Goal: Transaction & Acquisition: Book appointment/travel/reservation

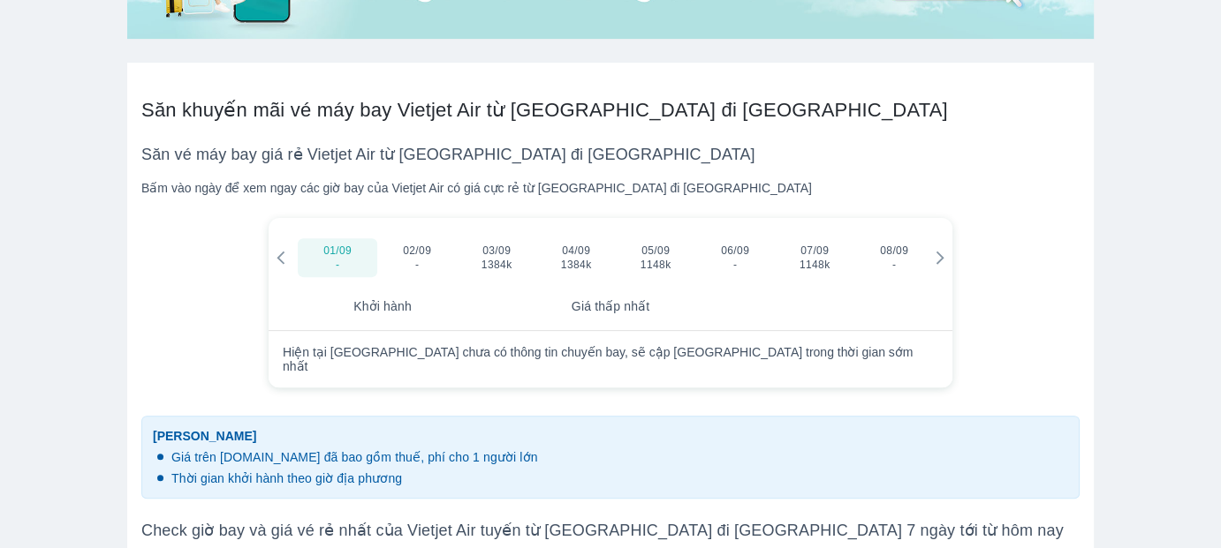
scroll to position [618, 0]
click at [940, 259] on icon at bounding box center [940, 257] width 8 height 13
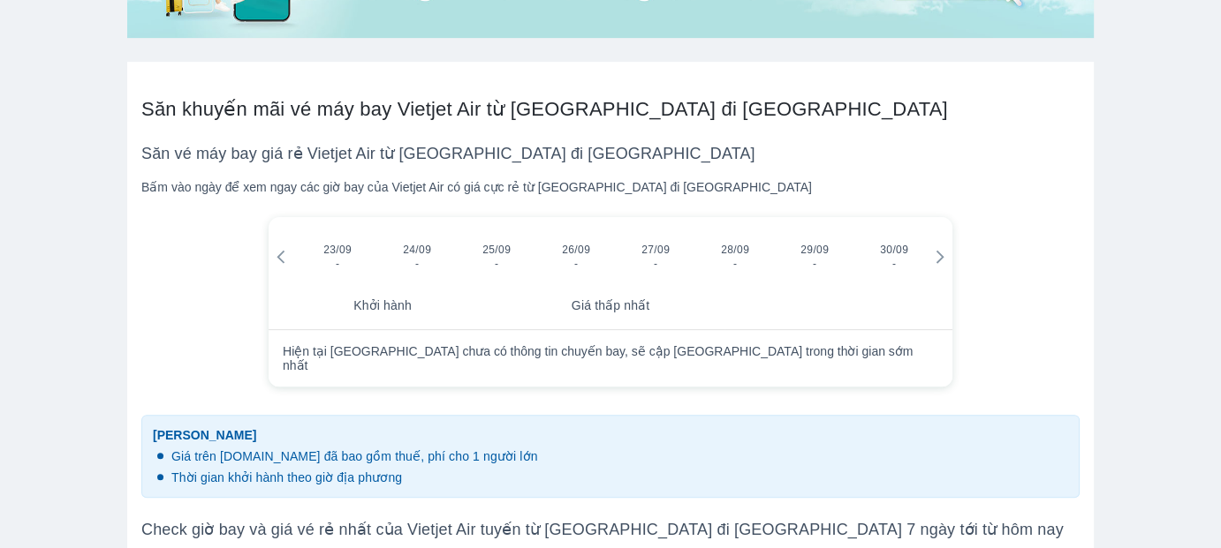
click at [940, 259] on icon at bounding box center [940, 257] width 8 height 13
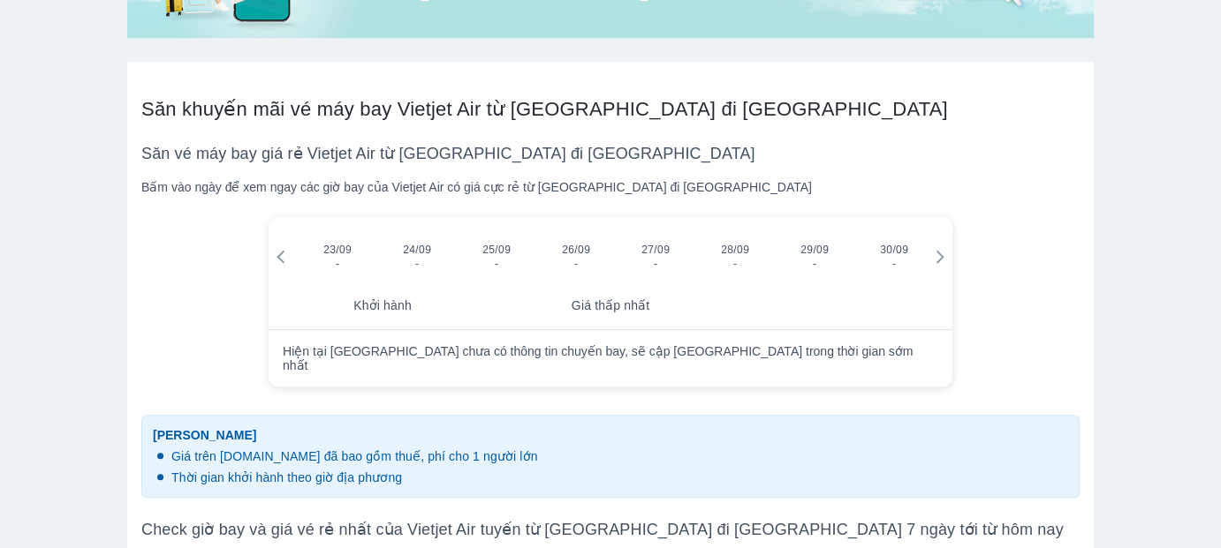
click at [940, 259] on icon at bounding box center [940, 257] width 8 height 13
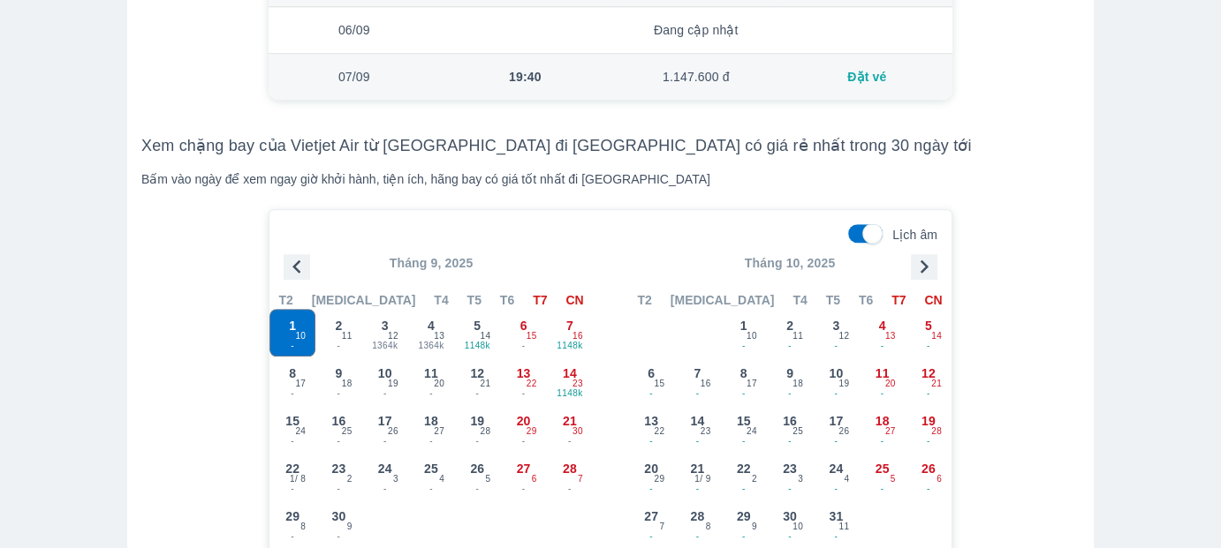
scroll to position [1501, 0]
click at [926, 260] on icon "button" at bounding box center [924, 266] width 8 height 13
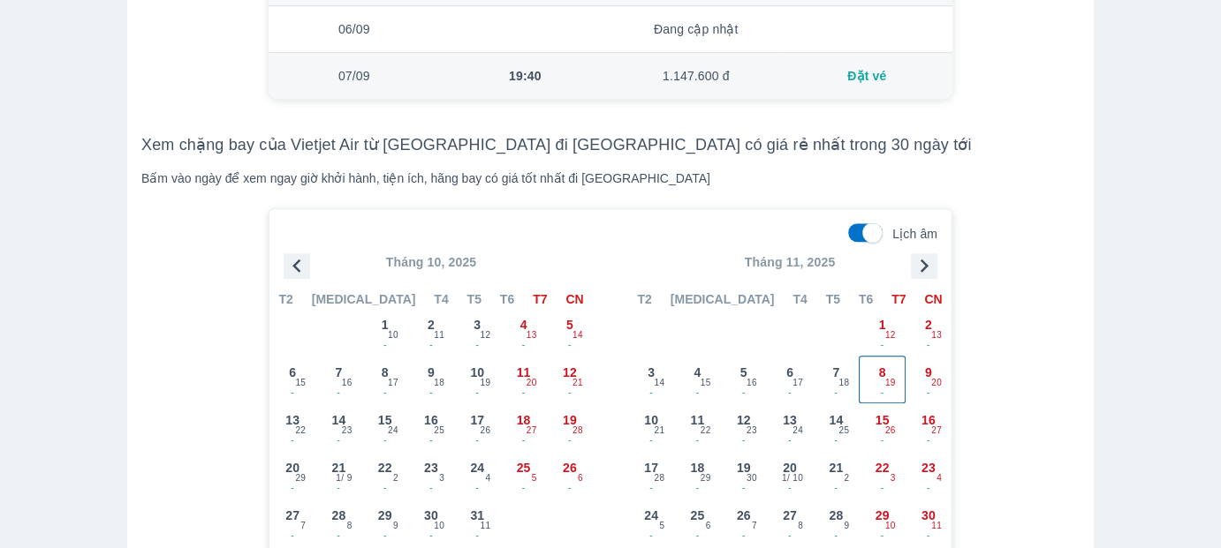
click at [876, 363] on div "8 - 19" at bounding box center [881, 380] width 44 height 46
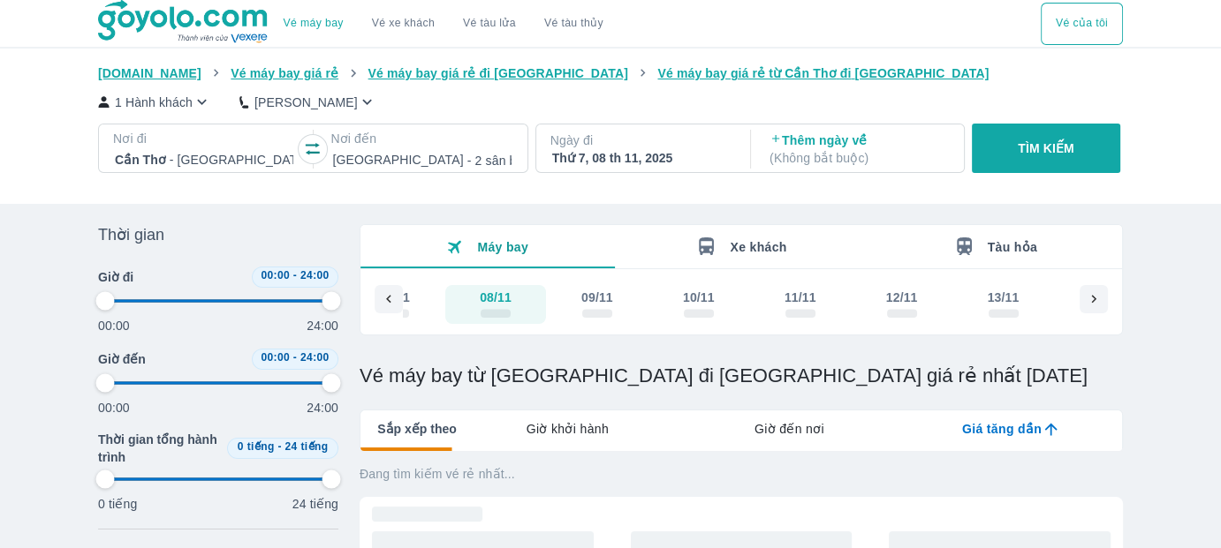
click at [389, 163] on div at bounding box center [421, 159] width 178 height 21
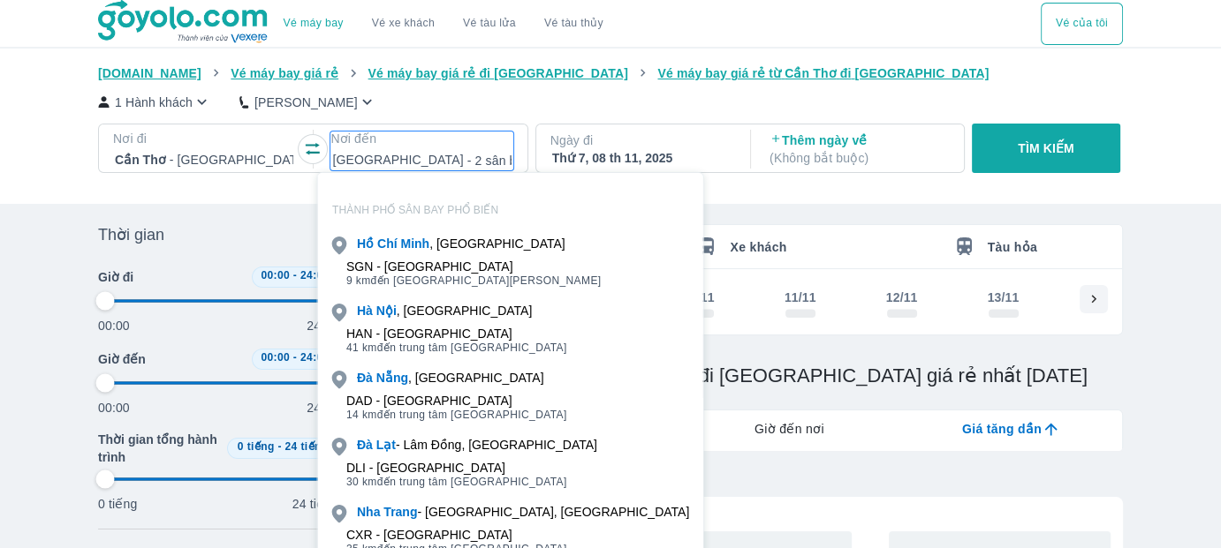
click at [43, 162] on div "[DOMAIN_NAME] Vé máy bay giá rẻ Vé máy bay giá rẻ đi [GEOGRAPHIC_DATA] Vé máy b…" at bounding box center [610, 126] width 1221 height 155
